Goal: Task Accomplishment & Management: Manage account settings

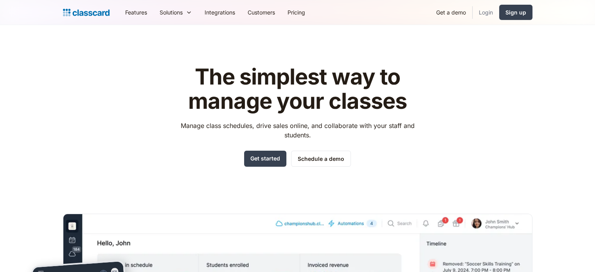
click at [491, 13] on link "Login" at bounding box center [486, 13] width 27 height 18
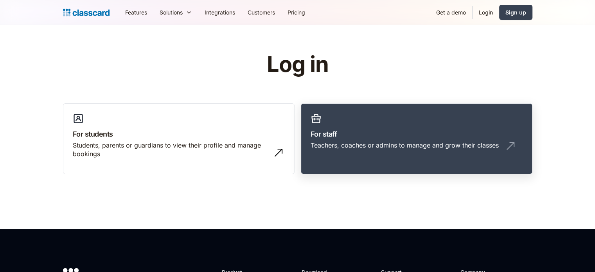
click at [371, 135] on h3 "For staff" at bounding box center [417, 134] width 212 height 11
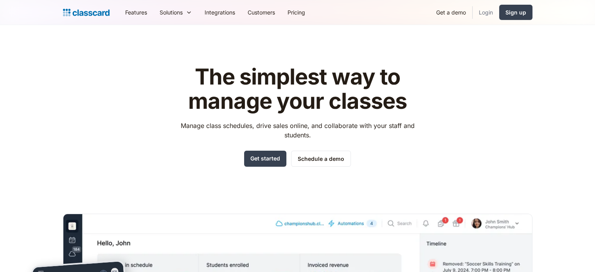
click at [482, 10] on link "Login" at bounding box center [486, 13] width 27 height 18
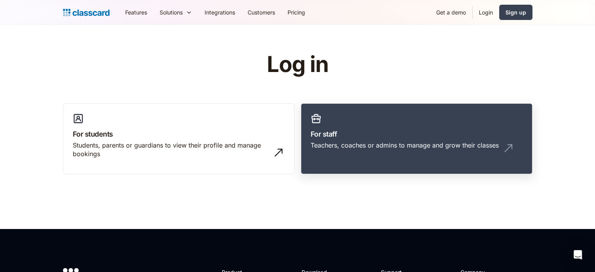
click at [434, 113] on link "For staff Teachers, coaches or admins to manage and grow their classes" at bounding box center [417, 138] width 232 height 71
